Goal: Check status

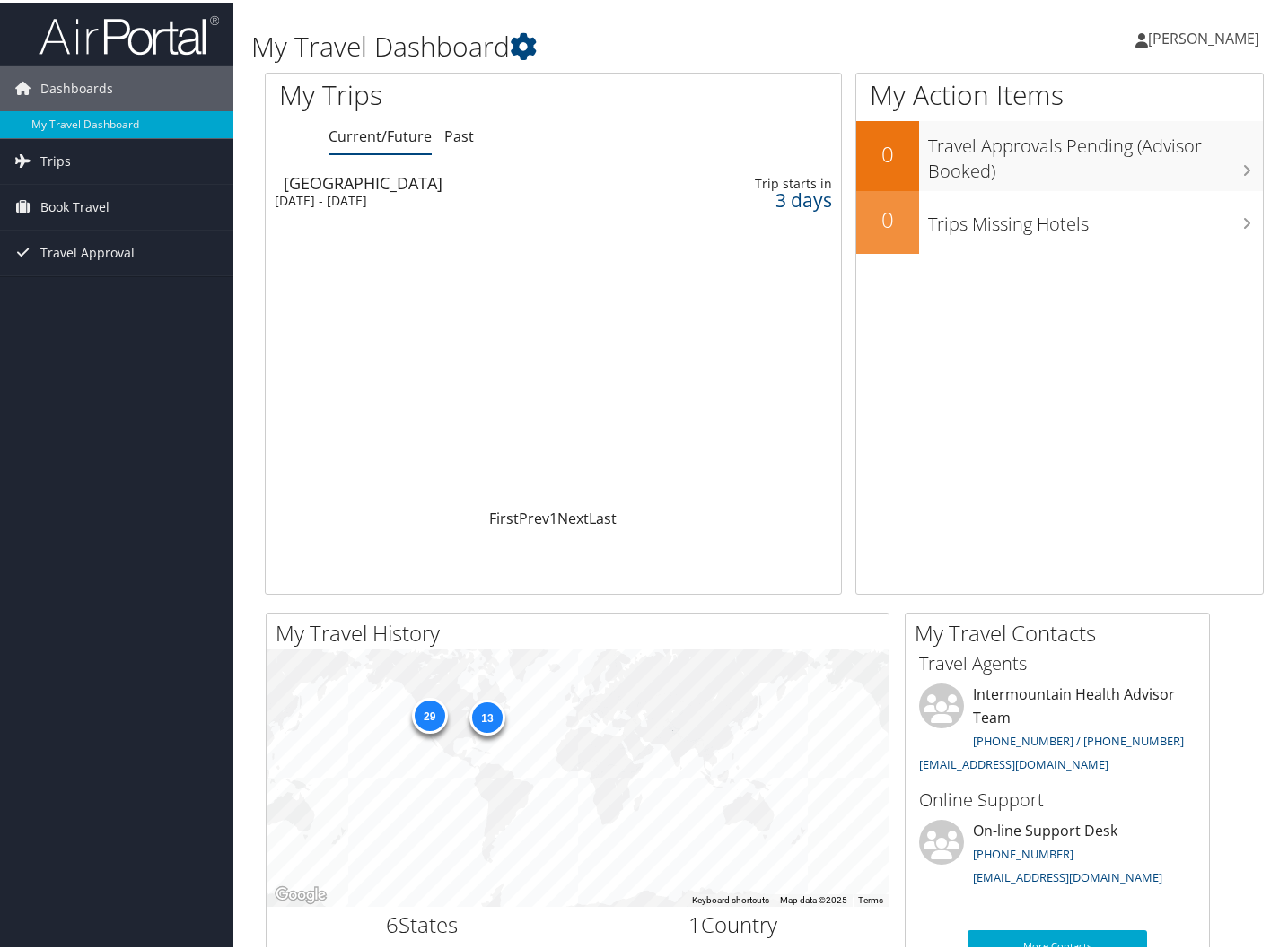
click at [361, 179] on div "[GEOGRAPHIC_DATA]" at bounding box center [467, 179] width 368 height 16
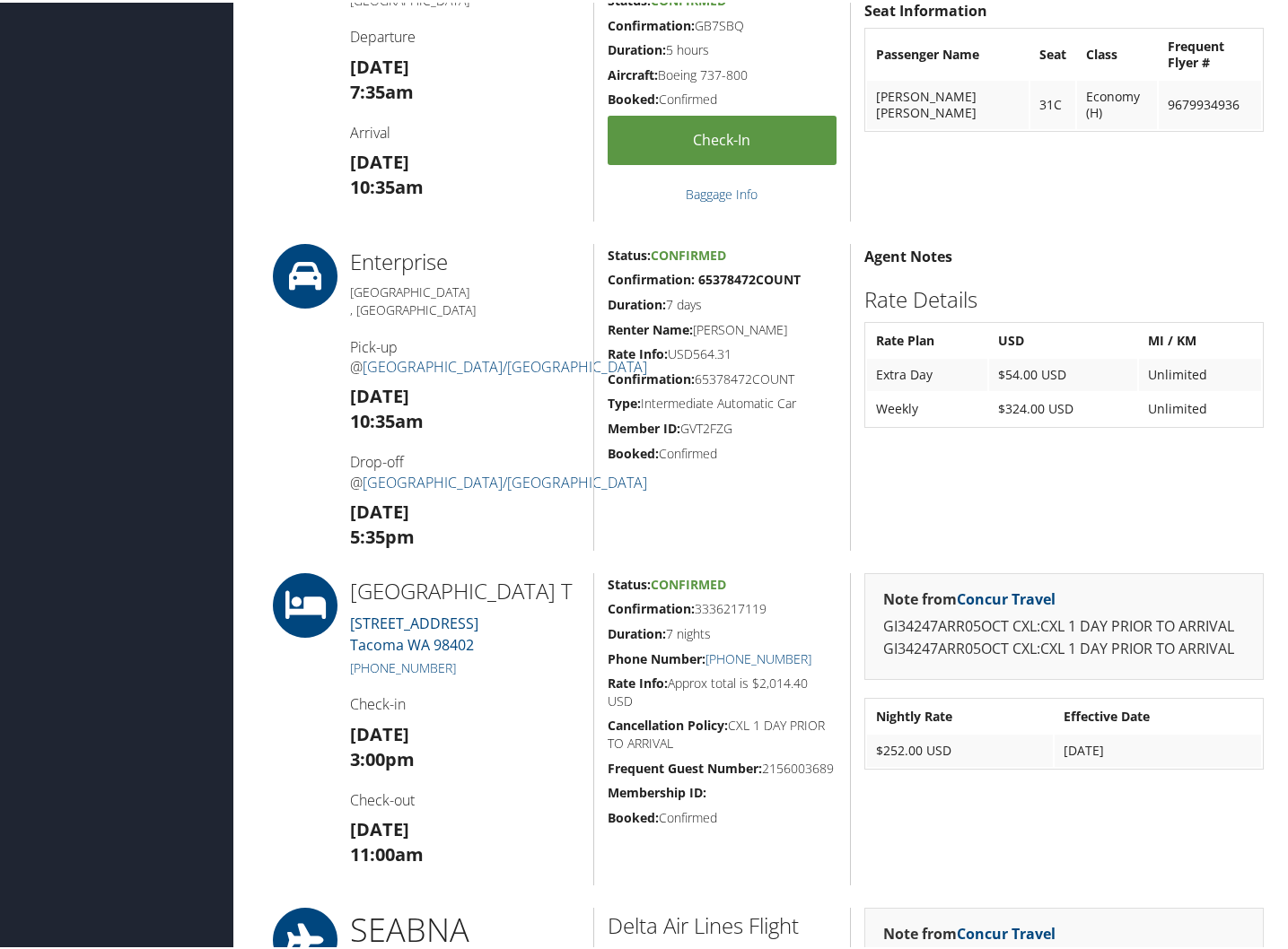
scroll to position [807, 0]
